Goal: Task Accomplishment & Management: Use online tool/utility

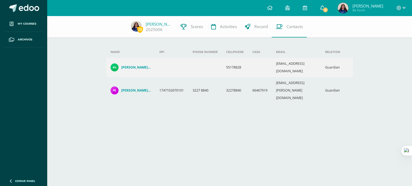
click at [329, 13] on link "9" at bounding box center [321, 8] width 17 height 16
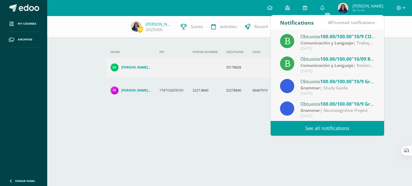
click at [398, 53] on div "23 Sofía González 2025006 Scores Activities Record Contacts Add new guardian Ad…" at bounding box center [229, 70] width 364 height 108
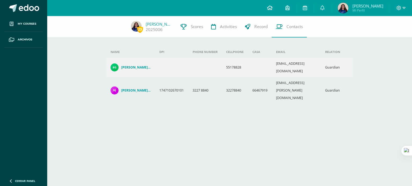
click at [268, 7] on link at bounding box center [269, 8] width 18 height 16
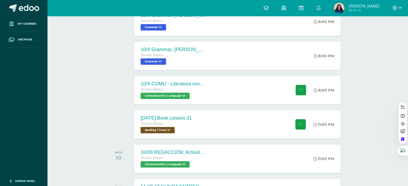
scroll to position [166, 0]
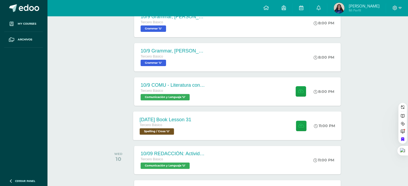
click at [209, 130] on div "[DATE] Book Lesson 31 [PERSON_NAME] Básico Spelling / Cross 'U' 11:00 PM [DATE]…" at bounding box center [237, 125] width 208 height 29
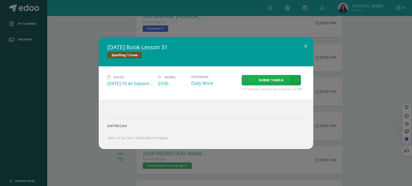
click at [271, 78] on span "Subir tarea" at bounding box center [270, 80] width 25 height 10
click at [0, 0] on input "Subir tarea" at bounding box center [0, 0] width 0 height 0
click at [262, 80] on span "Subir tarea" at bounding box center [270, 80] width 25 height 10
click at [0, 0] on input "Subir tarea" at bounding box center [0, 0] width 0 height 0
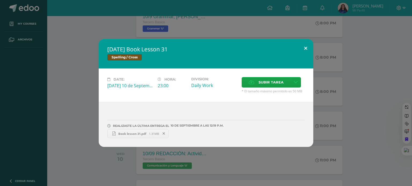
click at [306, 49] on button at bounding box center [305, 48] width 15 height 18
